Goal: Task Accomplishment & Management: Complete application form

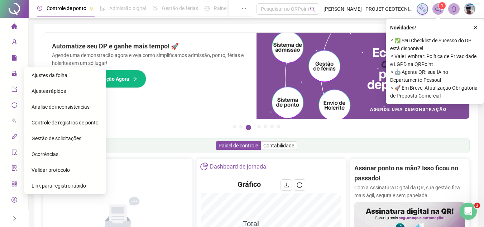
click at [68, 140] on span "Gestão de solicitações" at bounding box center [57, 139] width 50 height 6
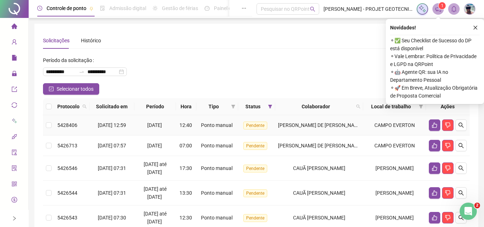
click at [319, 128] on span "[PERSON_NAME] DE [PERSON_NAME]" at bounding box center [320, 125] width 85 height 6
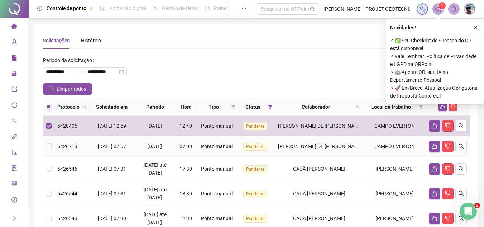
click at [321, 147] on span "[PERSON_NAME] DE [PERSON_NAME]" at bounding box center [320, 146] width 85 height 6
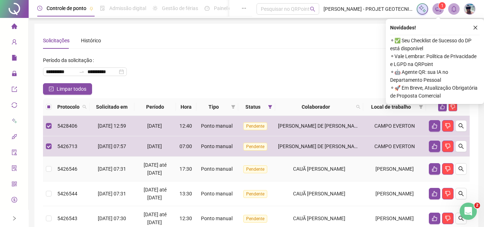
click at [326, 165] on div "CAUÃ [PERSON_NAME]" at bounding box center [319, 169] width 82 height 8
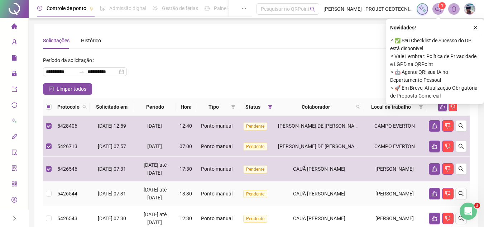
click at [331, 193] on span "CAUÃ [PERSON_NAME]" at bounding box center [319, 194] width 52 height 6
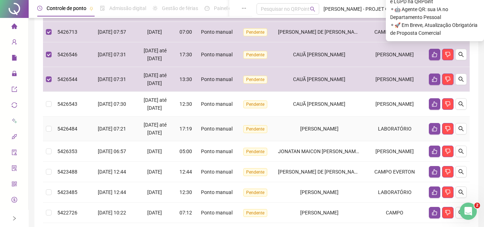
scroll to position [143, 0]
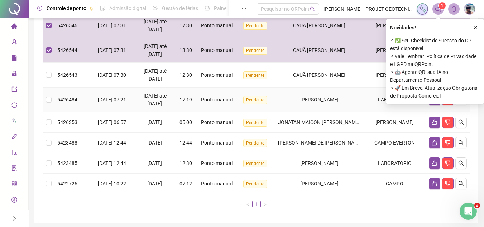
click at [321, 77] on span "CAUÃ [PERSON_NAME]" at bounding box center [319, 75] width 52 height 6
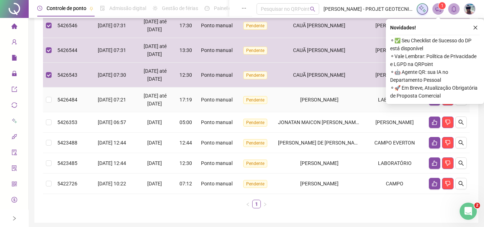
click at [319, 109] on td "[PERSON_NAME]" at bounding box center [319, 99] width 88 height 25
click at [316, 158] on td "[PERSON_NAME]" at bounding box center [319, 163] width 88 height 20
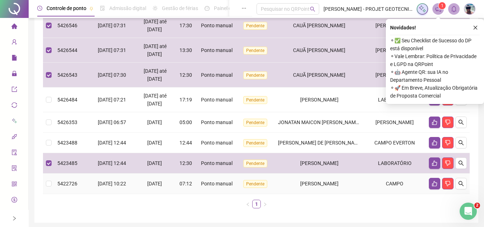
click at [317, 175] on td "[PERSON_NAME]" at bounding box center [319, 184] width 88 height 20
click at [323, 142] on span "[PERSON_NAME] DE [PERSON_NAME]" at bounding box center [320, 143] width 85 height 6
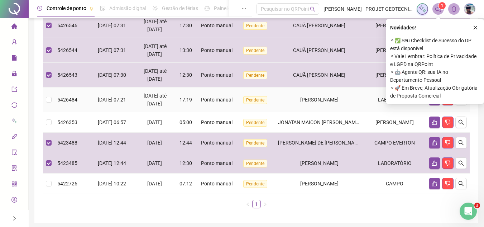
click at [319, 112] on td "[PERSON_NAME]" at bounding box center [319, 99] width 88 height 25
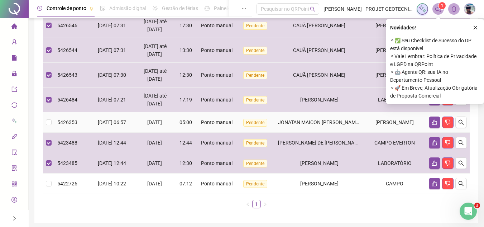
click at [312, 128] on td "JONATAN MAICON [PERSON_NAME] [PERSON_NAME]" at bounding box center [319, 122] width 88 height 20
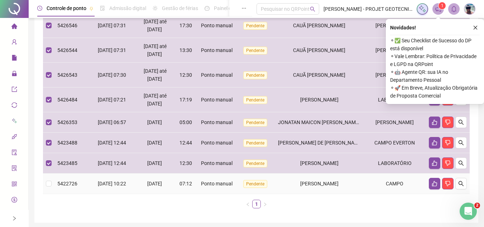
click at [319, 183] on span "[PERSON_NAME]" at bounding box center [319, 184] width 38 height 6
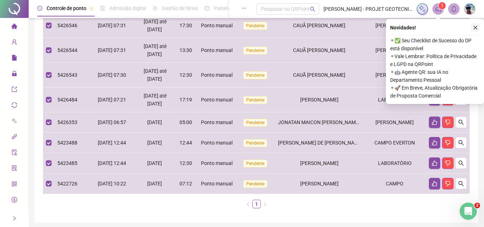
click at [477, 28] on icon "close" at bounding box center [475, 27] width 5 height 5
click at [476, 28] on div "**********" at bounding box center [256, 51] width 444 height 342
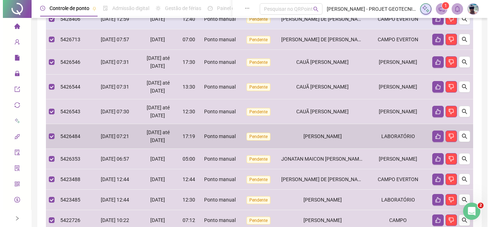
scroll to position [36, 0]
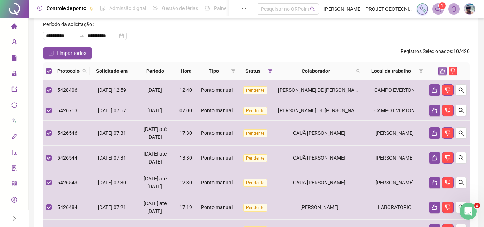
click at [439, 71] on button "button" at bounding box center [443, 71] width 9 height 9
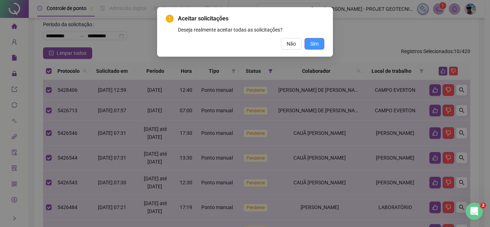
click at [316, 46] on span "Sim" at bounding box center [314, 44] width 8 height 8
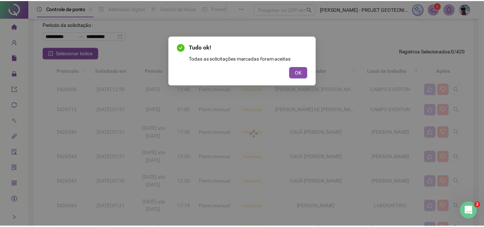
scroll to position [0, 0]
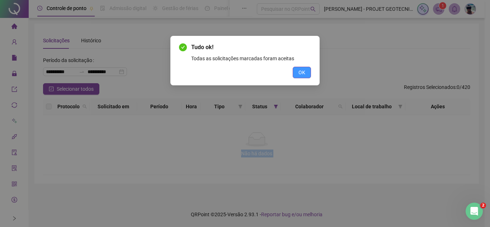
click at [295, 71] on button "OK" at bounding box center [302, 72] width 18 height 11
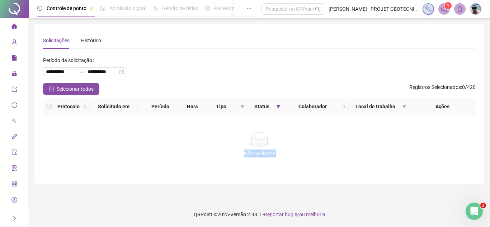
click at [11, 27] on icon "home" at bounding box center [14, 25] width 6 height 5
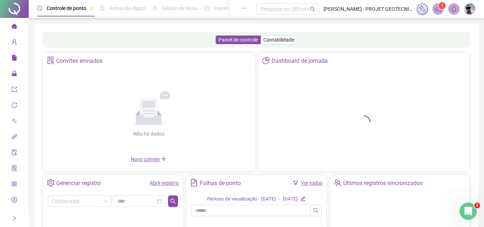
click at [167, 185] on link "Abrir registro" at bounding box center [164, 183] width 29 height 6
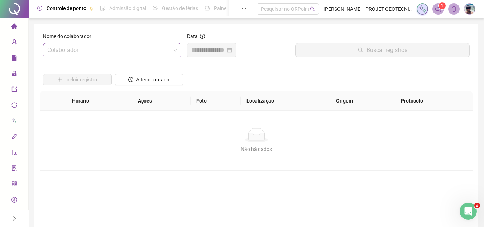
click at [140, 51] on input "search" at bounding box center [108, 50] width 123 height 14
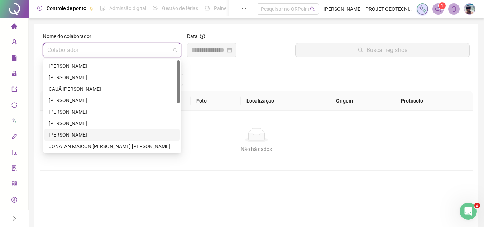
scroll to position [36, 0]
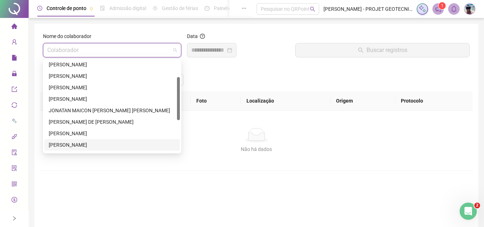
click at [97, 142] on div "[PERSON_NAME]" at bounding box center [112, 145] width 127 height 8
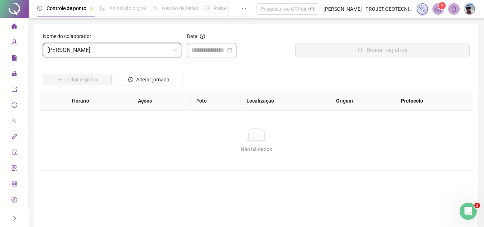
click at [198, 45] on div at bounding box center [211, 50] width 49 height 14
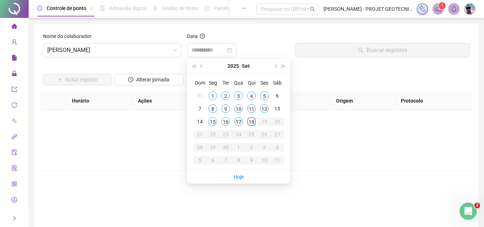
click at [240, 122] on div "17" at bounding box center [238, 121] width 9 height 9
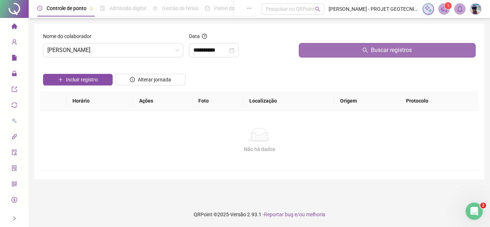
click at [323, 49] on button "Buscar registros" at bounding box center [387, 50] width 177 height 14
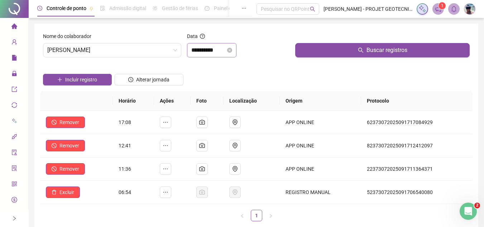
click at [214, 56] on div "**********" at bounding box center [211, 50] width 49 height 14
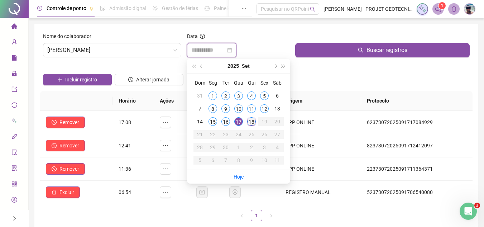
type input "**********"
click at [254, 123] on div "18" at bounding box center [251, 121] width 9 height 9
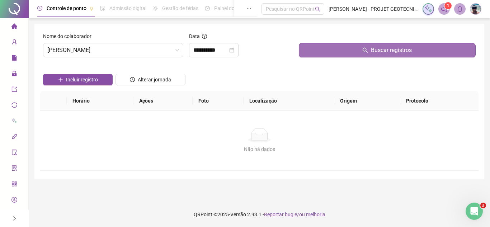
click at [336, 54] on button "Buscar registros" at bounding box center [387, 50] width 177 height 14
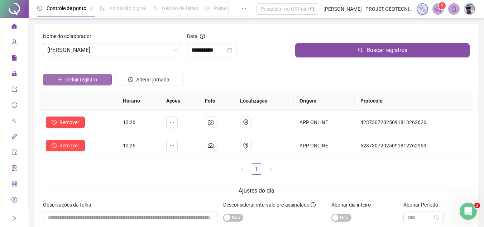
click at [104, 77] on button "Incluir registro" at bounding box center [77, 79] width 69 height 11
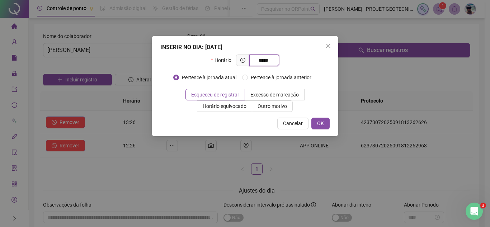
type input "*****"
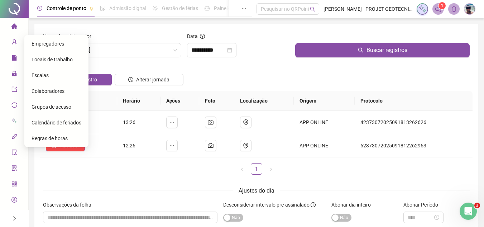
click at [8, 27] on li "Página inicial" at bounding box center [13, 26] width 25 height 14
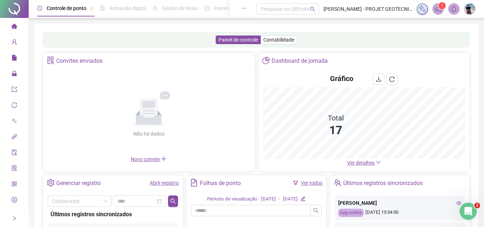
click at [170, 182] on link "Abrir registro" at bounding box center [164, 183] width 29 height 6
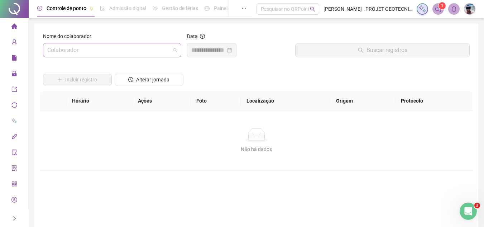
click at [142, 51] on input "search" at bounding box center [108, 50] width 123 height 14
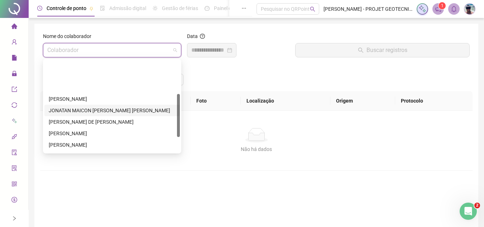
scroll to position [72, 0]
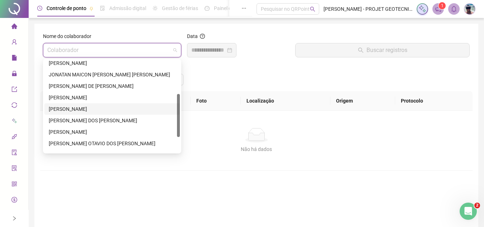
click at [103, 108] on div "[PERSON_NAME]" at bounding box center [112, 109] width 127 height 8
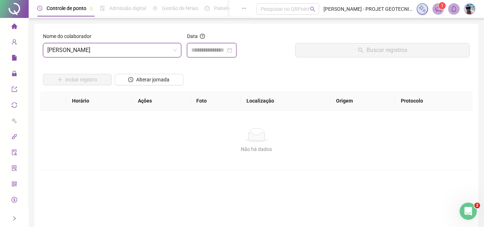
click at [213, 47] on input at bounding box center [208, 50] width 34 height 9
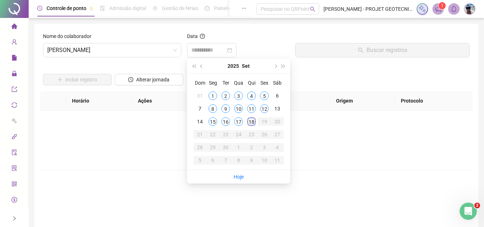
click at [251, 123] on div "18" at bounding box center [251, 121] width 9 height 9
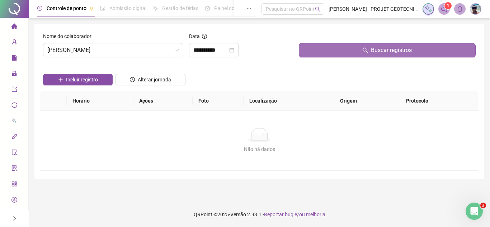
click at [314, 53] on button "Buscar registros" at bounding box center [387, 50] width 177 height 14
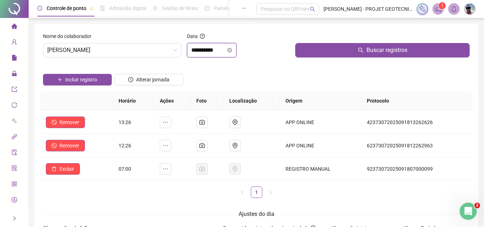
click at [221, 51] on input "**********" at bounding box center [208, 50] width 34 height 9
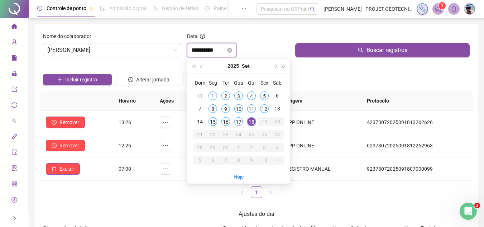
type input "**********"
